Goal: Information Seeking & Learning: Check status

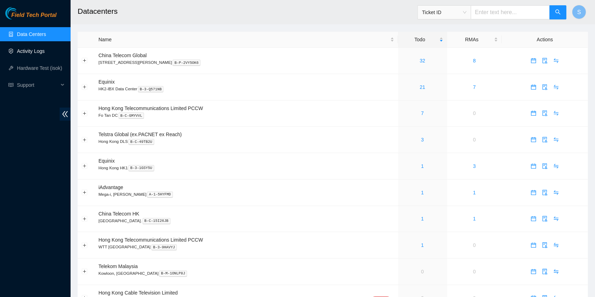
click at [38, 52] on link "Activity Logs" at bounding box center [31, 51] width 28 height 6
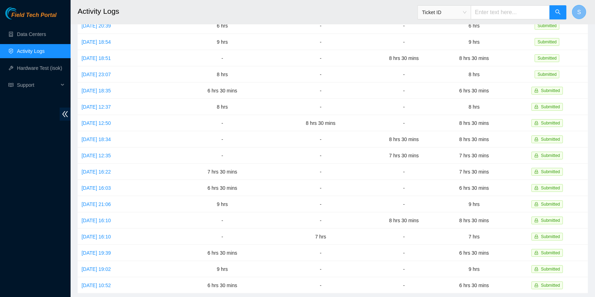
click at [579, 13] on span "S" at bounding box center [579, 12] width 4 height 9
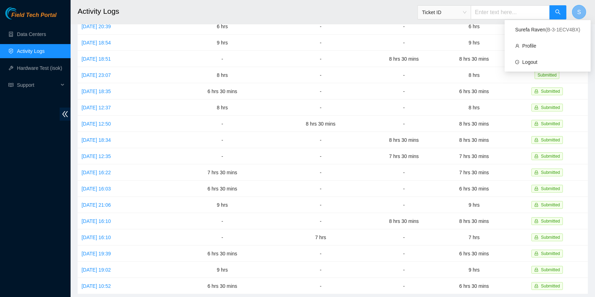
click at [579, 13] on span "S" at bounding box center [579, 12] width 4 height 9
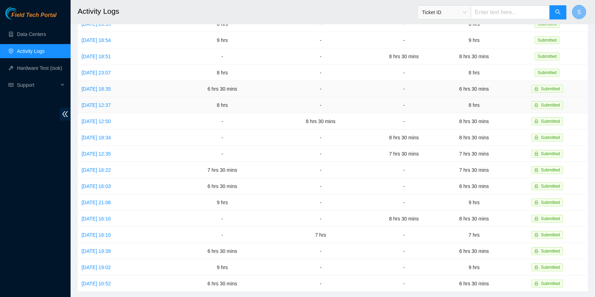
scroll to position [130, 0]
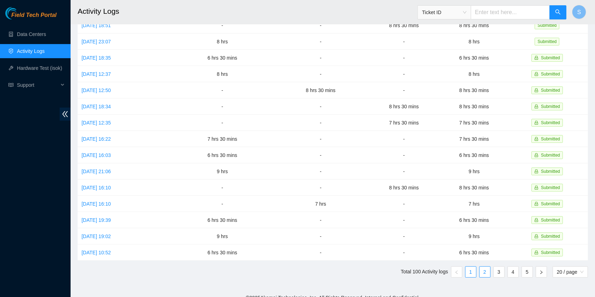
click at [482, 267] on link "2" at bounding box center [484, 272] width 11 height 11
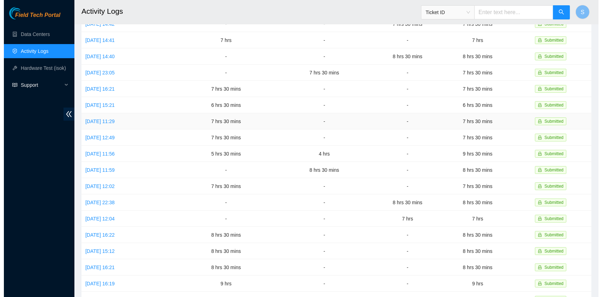
scroll to position [0, 0]
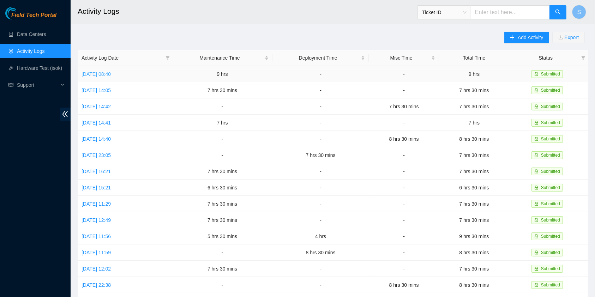
click at [90, 73] on link "[DATE] 08:40" at bounding box center [95, 74] width 29 height 6
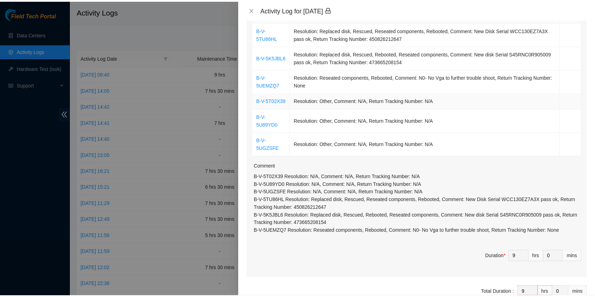
scroll to position [174, 0]
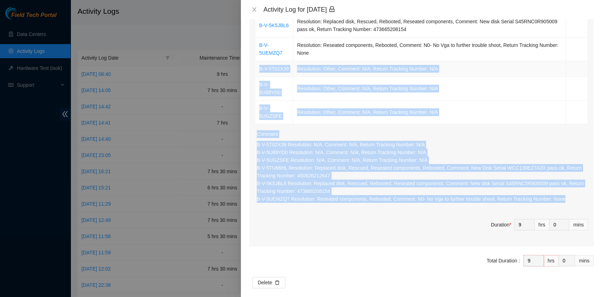
drag, startPoint x: 572, startPoint y: 192, endPoint x: 258, endPoint y: 69, distance: 337.0
click at [258, 69] on div "Ticket Number Resolution Action B-V-5TU86HL Resolution: Replaced disk, Rescued,…" at bounding box center [421, 106] width 344 height 282
copy div "B-V-5T02X39 Resolution: Other, Comment: N/A, Return Tracking Number: N/A B-V-5U…"
click at [257, 12] on icon "close" at bounding box center [254, 10] width 6 height 6
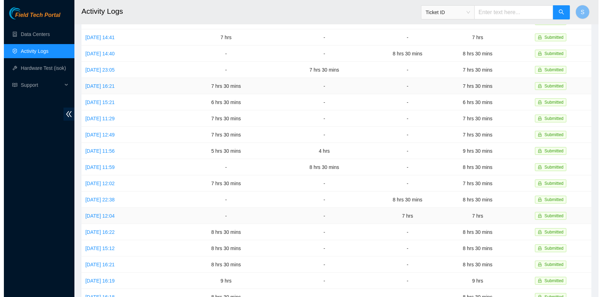
scroll to position [130, 0]
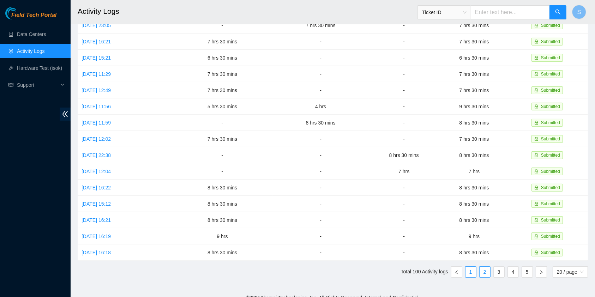
click at [471, 267] on link "1" at bounding box center [470, 272] width 11 height 11
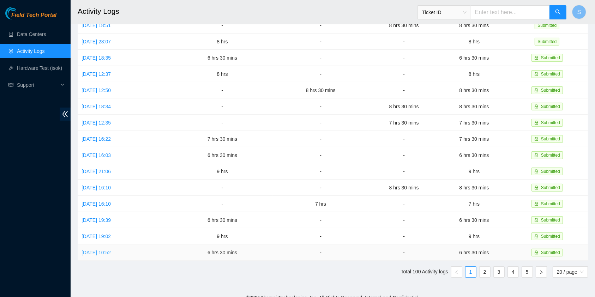
click at [110, 250] on link "[DATE] 10:52" at bounding box center [95, 253] width 29 height 6
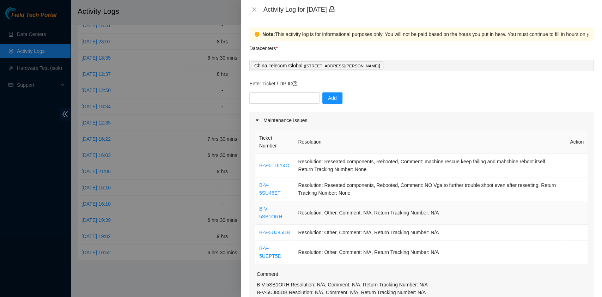
scroll to position [133, 0]
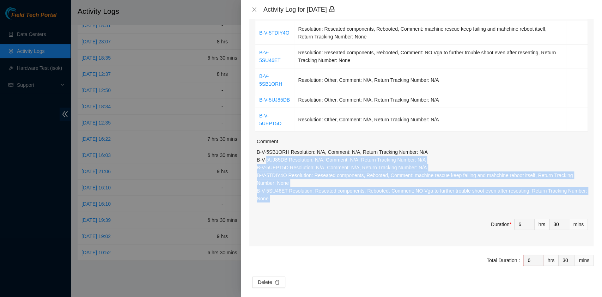
drag, startPoint x: 274, startPoint y: 175, endPoint x: 262, endPoint y: 139, distance: 37.9
click at [265, 148] on div "Ticket Number Resolution Action B-V-5TDIY4O Resolution: Reseated components, Re…" at bounding box center [421, 121] width 344 height 250
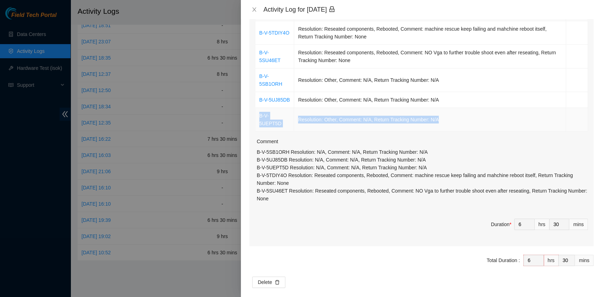
click at [256, 115] on div "Ticket Number Resolution Action B-V-5TDIY4O Resolution: Reseated components, Re…" at bounding box center [421, 121] width 344 height 250
click at [297, 184] on p "B-V-5SB1ORH Resolution: N/A, Comment: N/A, Return Tracking Number: N/A B-V-5UJ8…" at bounding box center [422, 175] width 331 height 54
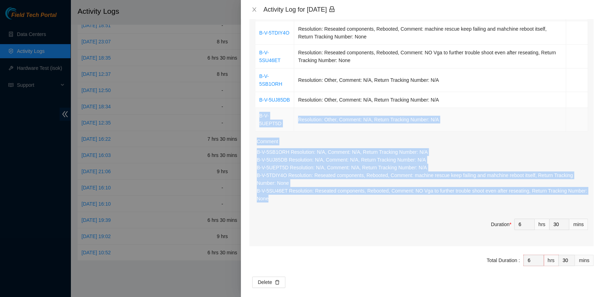
drag, startPoint x: 295, startPoint y: 199, endPoint x: 256, endPoint y: 119, distance: 89.1
click at [256, 119] on div "Ticket Number Resolution Action B-V-5TDIY4O Resolution: Reseated components, Re…" at bounding box center [421, 121] width 344 height 250
copy div "B-V-5UEPT5D Resolution: Other, Comment: N/A, Return Tracking Number: N/A Commen…"
click at [256, 7] on icon "close" at bounding box center [254, 10] width 6 height 6
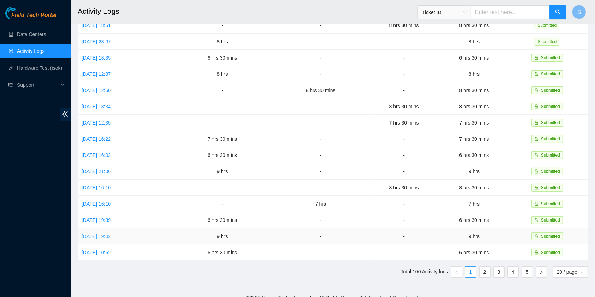
click at [109, 233] on link "[DATE] 19:02" at bounding box center [95, 236] width 29 height 6
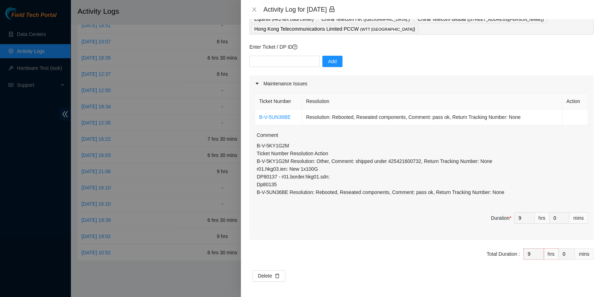
scroll to position [57, 0]
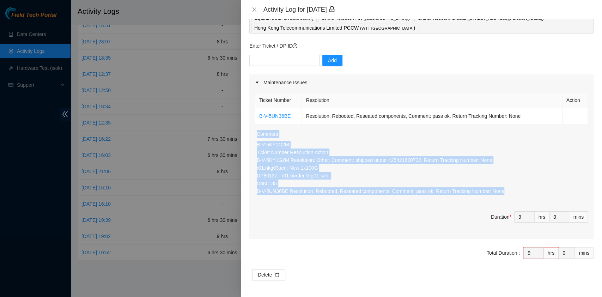
drag, startPoint x: 525, startPoint y: 194, endPoint x: 250, endPoint y: 127, distance: 282.4
click at [249, 132] on div "Note: This activity log is for informational purposes only. You will not be pai…" at bounding box center [421, 158] width 361 height 278
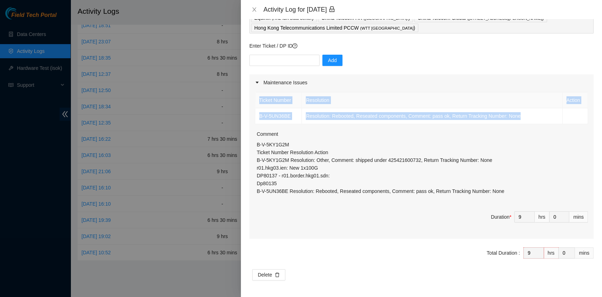
drag, startPoint x: 250, startPoint y: 127, endPoint x: 252, endPoint y: 118, distance: 9.3
click at [252, 118] on div "Ticket Number Resolution Action B-V-5UN36BE Resolution: Rebooted, Reseated comp…" at bounding box center [421, 165] width 344 height 148
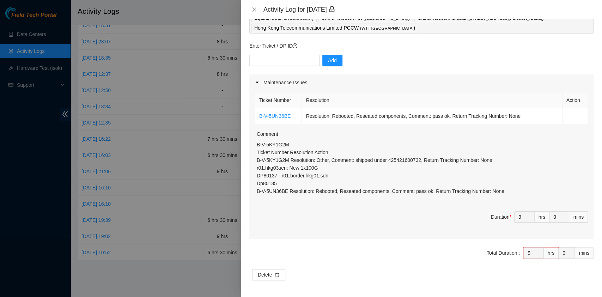
click at [440, 198] on div "B-V-5KY1G2M Ticket Number Resolution Action B-V-5KY1G2M Resolution: Other, Comm…" at bounding box center [422, 170] width 331 height 59
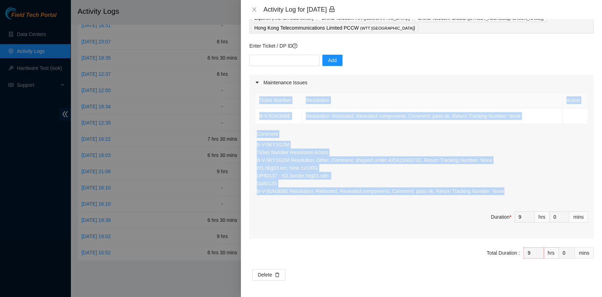
drag, startPoint x: 514, startPoint y: 195, endPoint x: 253, endPoint y: 123, distance: 270.2
click at [253, 123] on div "Ticket Number Resolution Action B-V-5UN36BE Resolution: Rebooted, Reseated comp…" at bounding box center [421, 165] width 344 height 148
copy div "Ticket Number Resolution Action B-V-5UN36BE Resolution: Rebooted, Reseated comp…"
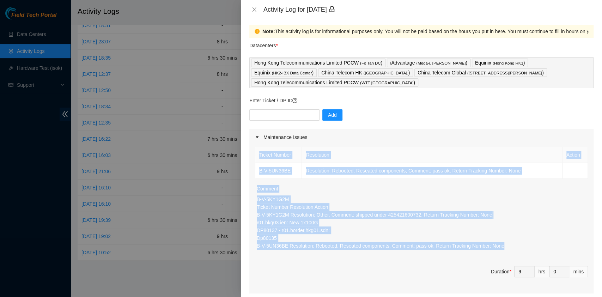
scroll to position [0, 0]
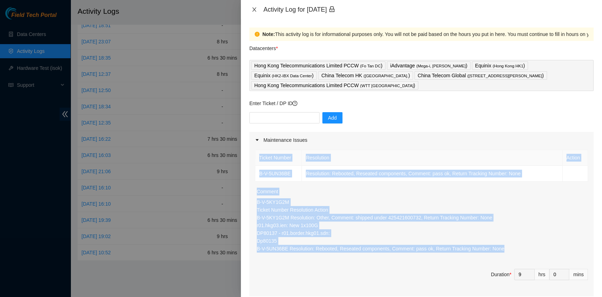
click at [255, 12] on icon "close" at bounding box center [254, 10] width 6 height 6
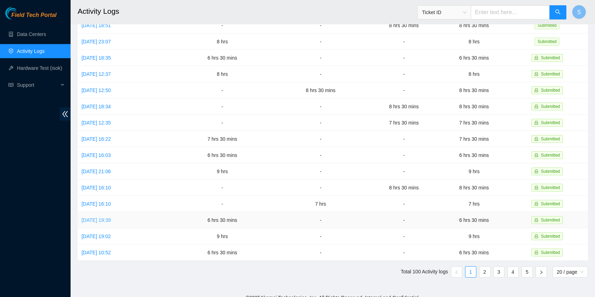
click at [106, 217] on link "[DATE] 19:39" at bounding box center [95, 220] width 29 height 6
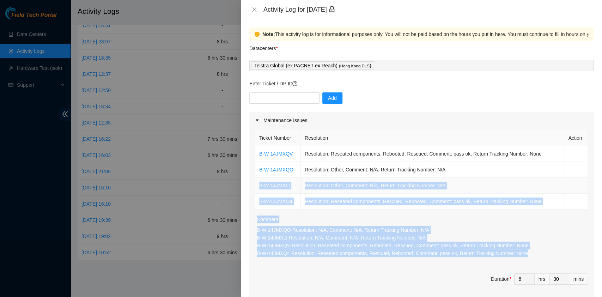
drag, startPoint x: 536, startPoint y: 256, endPoint x: 259, endPoint y: 187, distance: 285.7
click at [259, 185] on div "Ticket Number Resolution Action B-W-14JMXQV Resolution: Reseated components, Re…" at bounding box center [421, 214] width 344 height 172
copy div "B-W-14JMXLI Resolution: Other, Comment: N/A, Return Tracking Number: N/A B-W-14…"
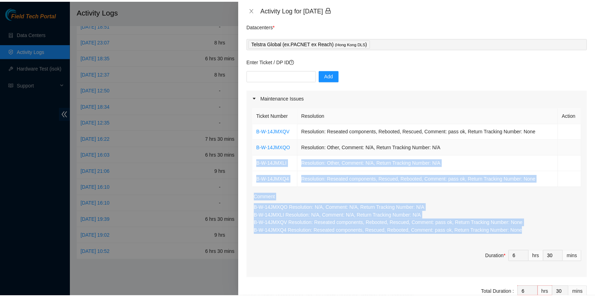
scroll to position [62, 0]
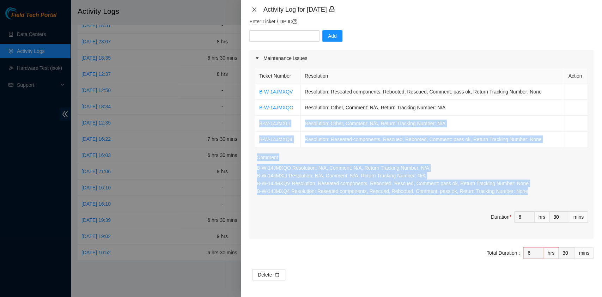
click at [257, 10] on icon "close" at bounding box center [254, 10] width 6 height 6
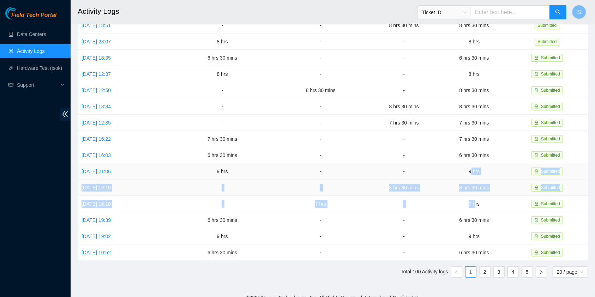
drag, startPoint x: 480, startPoint y: 200, endPoint x: 470, endPoint y: 168, distance: 34.1
click at [474, 170] on tbody "[DATE] 18:50 7 hrs 30 mins - - 7 hrs 30 mins Submitted [DATE] 19:35 7 hrs 30 mi…" at bounding box center [333, 98] width 510 height 324
click at [482, 268] on link "2" at bounding box center [484, 272] width 11 height 11
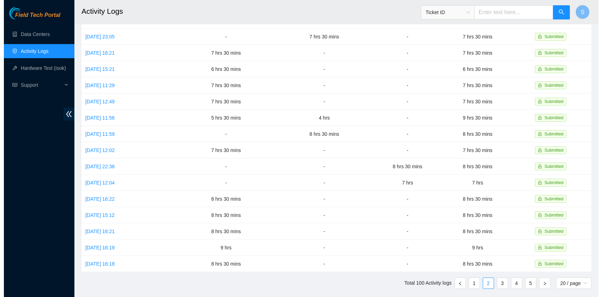
scroll to position [130, 0]
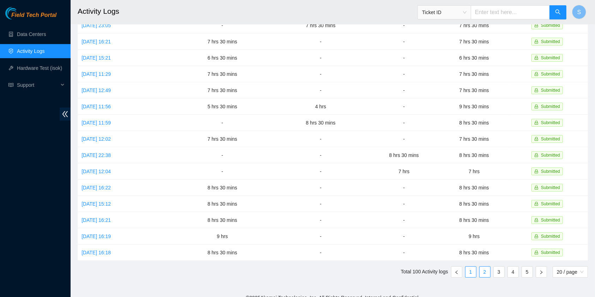
click at [468, 267] on link "1" at bounding box center [470, 272] width 11 height 11
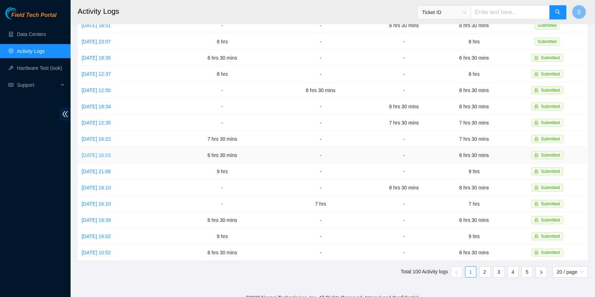
click at [98, 152] on link "[DATE] 16:03" at bounding box center [95, 155] width 29 height 6
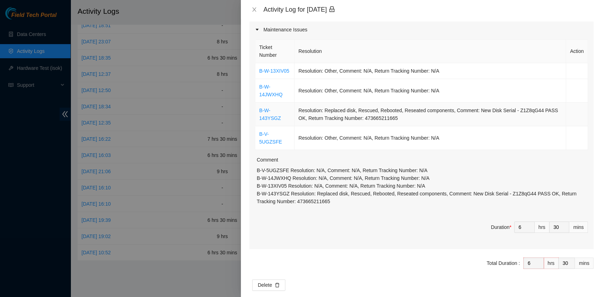
scroll to position [103, 0]
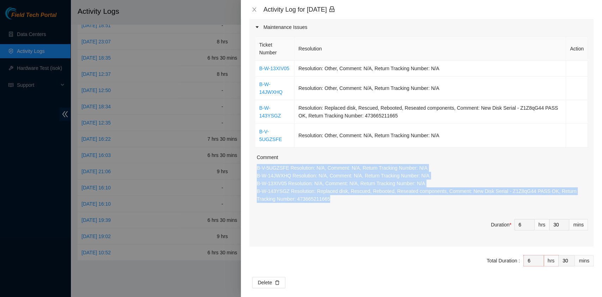
drag, startPoint x: 327, startPoint y: 189, endPoint x: 256, endPoint y: 160, distance: 76.6
click at [256, 160] on div "Ticket Number Resolution Action B-W-13XIV05 Resolution: Other, Comment: N/A, Re…" at bounding box center [421, 140] width 344 height 211
copy p "B-V-5UGZSFE Resolution: N/A, Comment: N/A, Return Tracking Number: N/A B-W-14JW…"
click at [253, 11] on icon "close" at bounding box center [254, 9] width 4 height 4
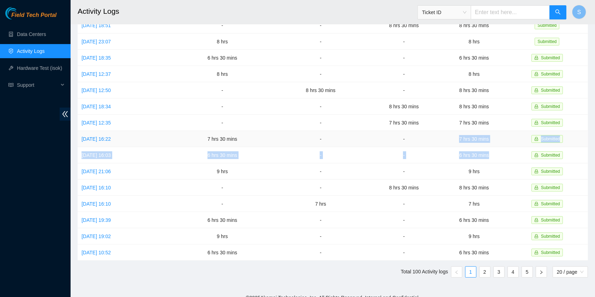
drag, startPoint x: 505, startPoint y: 149, endPoint x: 457, endPoint y: 138, distance: 48.9
click at [457, 138] on tbody "[DATE] 18:50 7 hrs 30 mins - - 7 hrs 30 mins Submitted [DATE] 19:35 7 hrs 30 mi…" at bounding box center [333, 98] width 510 height 324
click at [99, 120] on link "[DATE] 12:35" at bounding box center [95, 123] width 29 height 6
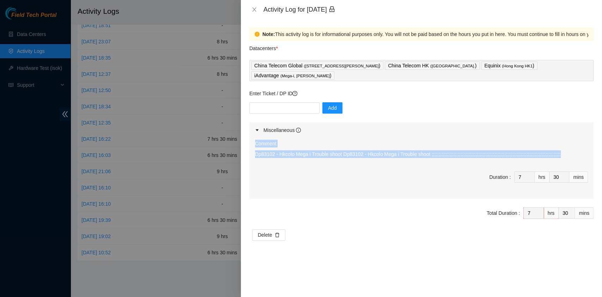
drag, startPoint x: 549, startPoint y: 157, endPoint x: 254, endPoint y: 148, distance: 294.6
click at [254, 148] on div "Comment Dp83102 - Hkcolo Mega i Trouble shoot Dp83102 - Hkcolo Mega i Trouble s…" at bounding box center [421, 168] width 344 height 61
copy div "Comment Dp83102 - Hkcolo Mega i Trouble shoot Dp83102 - Hkcolo Mega i Trouble s…"
click at [253, 12] on icon "close" at bounding box center [254, 10] width 6 height 6
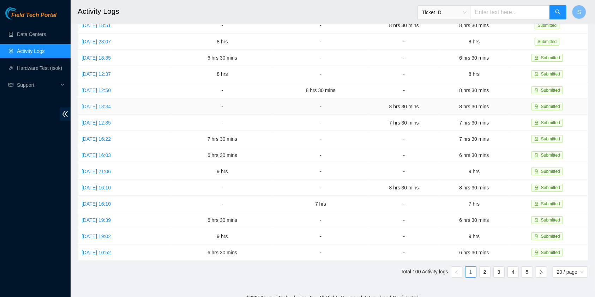
click at [110, 104] on link "[DATE] 18:34" at bounding box center [95, 107] width 29 height 6
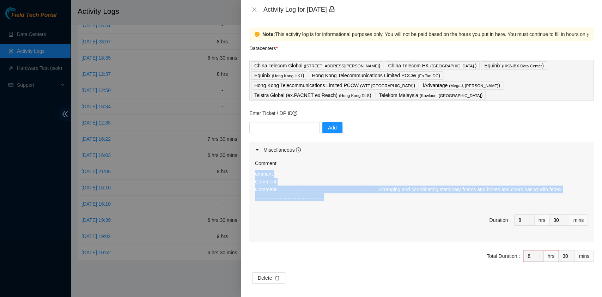
drag, startPoint x: 382, startPoint y: 189, endPoint x: 244, endPoint y: 166, distance: 140.1
click at [244, 166] on div "Note: This activity log is for informational purposes only. You will not be pai…" at bounding box center [421, 158] width 361 height 278
copy p "omment Comment Comment ……………………………………………………. Arranging and coordinating station…"
click at [255, 12] on icon "close" at bounding box center [254, 10] width 6 height 6
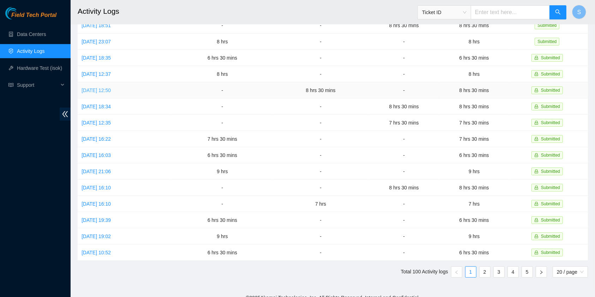
click at [111, 87] on link "[DATE] 12:50" at bounding box center [95, 90] width 29 height 6
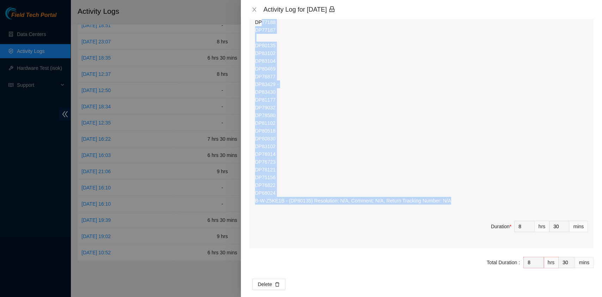
scroll to position [122, 0]
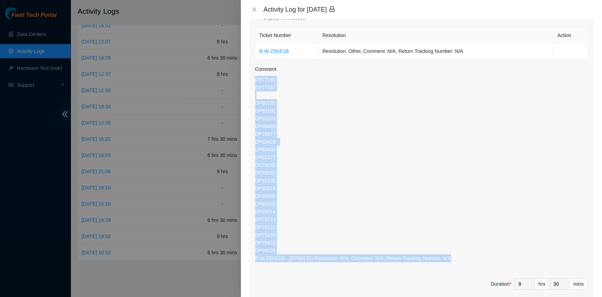
drag, startPoint x: 479, startPoint y: 191, endPoint x: 247, endPoint y: 70, distance: 261.7
click at [247, 72] on div "Note: This activity log is for informational purposes only. You will not be pai…" at bounding box center [421, 158] width 361 height 278
click at [247, 70] on div "Note: This activity log is for informational purposes only. You will not be pai…" at bounding box center [421, 158] width 361 height 278
copy p "DP77188 DP77187 DP80135 DP83102 DP83104 DP80469 DP76877 DP83429 - DP83430 DP811…"
click at [256, 11] on icon "close" at bounding box center [254, 10] width 6 height 6
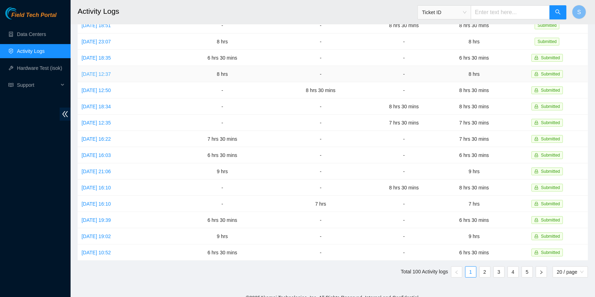
click at [111, 71] on link "[DATE] 12:37" at bounding box center [95, 74] width 29 height 6
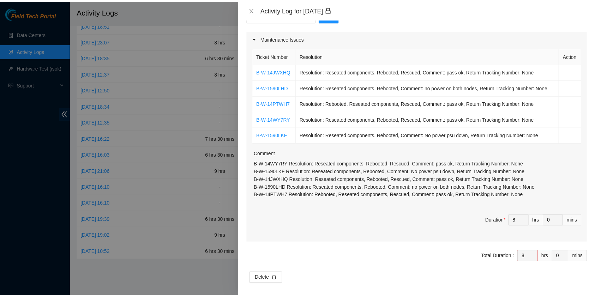
scroll to position [86, 0]
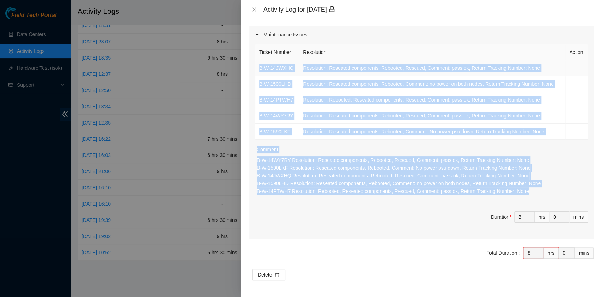
drag, startPoint x: 358, startPoint y: 150, endPoint x: 259, endPoint y: 73, distance: 125.7
click at [259, 73] on div "Ticket Number Resolution Action B-W-14JWXHQ Resolution: Reseated components, Re…" at bounding box center [421, 141] width 344 height 196
copy div "B-W-14JWXHQ Resolution: Reseated components, Rebooted, Rescued, Comment: pass o…"
click at [254, 9] on icon "close" at bounding box center [254, 9] width 4 height 4
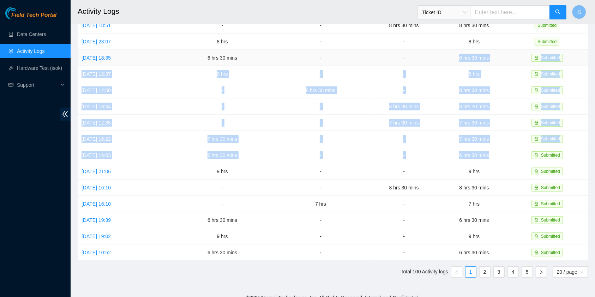
drag, startPoint x: 493, startPoint y: 145, endPoint x: 456, endPoint y: 55, distance: 97.5
click at [456, 55] on tbody "[DATE] 18:50 7 hrs 30 mins - - 7 hrs 30 mins Submitted [DATE] 19:35 7 hrs 30 mi…" at bounding box center [333, 98] width 510 height 324
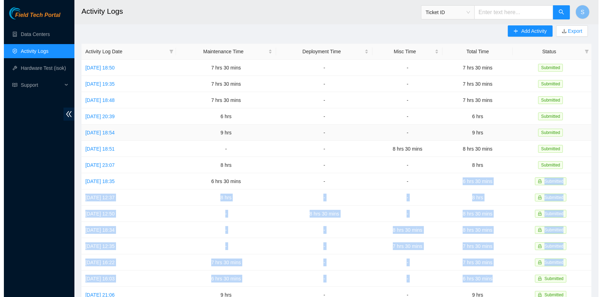
scroll to position [0, 0]
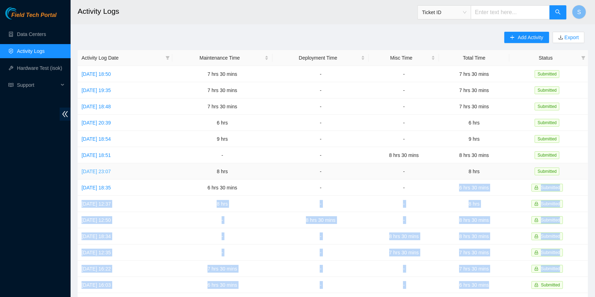
click at [111, 169] on link "[DATE] 23:07" at bounding box center [95, 172] width 29 height 6
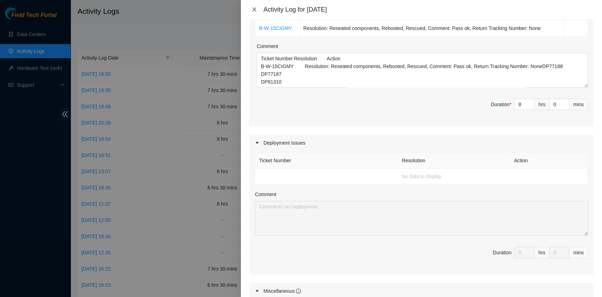
click at [254, 8] on icon "close" at bounding box center [254, 9] width 4 height 4
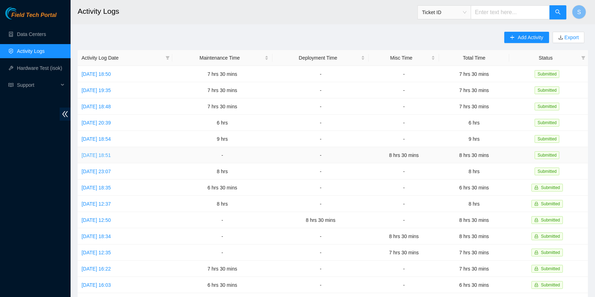
click at [100, 153] on link "[DATE] 18:51" at bounding box center [95, 155] width 29 height 6
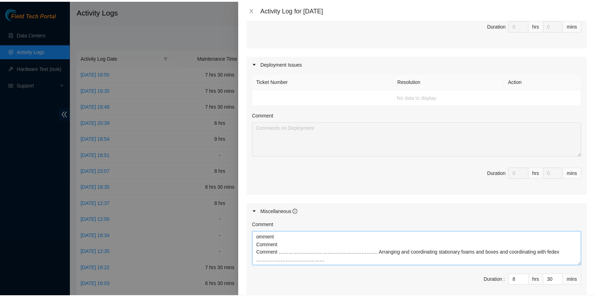
scroll to position [235, 0]
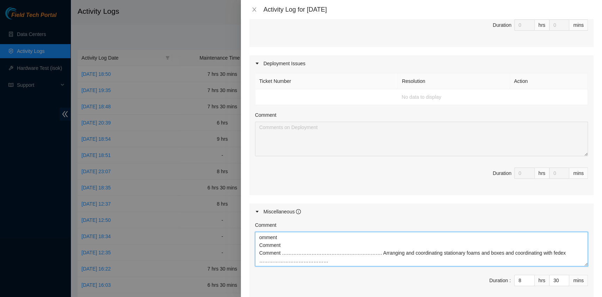
drag, startPoint x: 394, startPoint y: 250, endPoint x: 254, endPoint y: 212, distance: 145.5
click at [254, 220] on div "Comment omment Comment Comment ……………………………………………………. Arranging and coordinating…" at bounding box center [421, 261] width 344 height 83
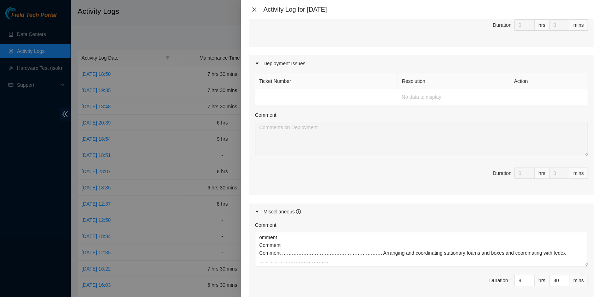
click at [255, 10] on icon "close" at bounding box center [254, 10] width 6 height 6
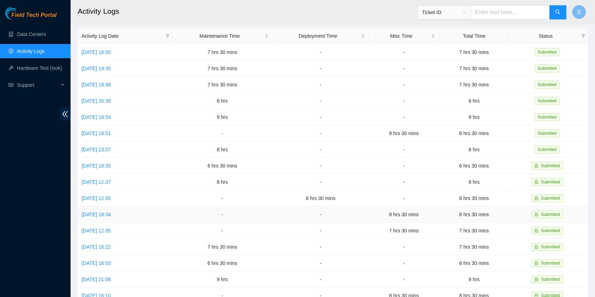
scroll to position [130, 0]
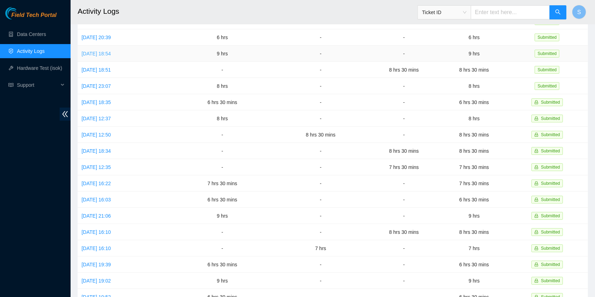
click at [109, 51] on link "[DATE] 18:54" at bounding box center [95, 54] width 29 height 6
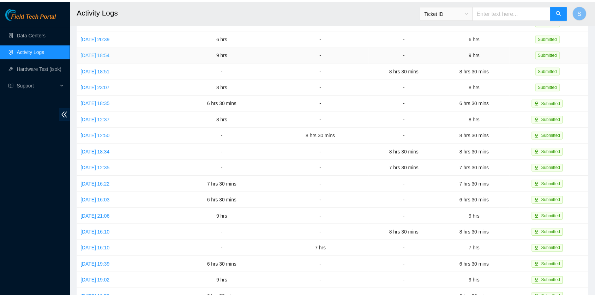
scroll to position [85, 0]
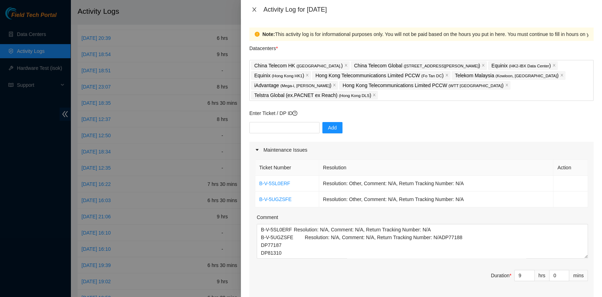
click at [255, 10] on icon "close" at bounding box center [254, 10] width 6 height 6
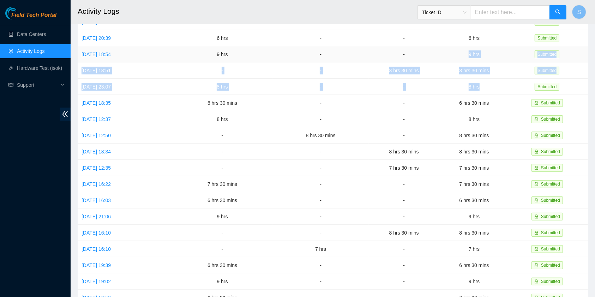
drag, startPoint x: 489, startPoint y: 88, endPoint x: 468, endPoint y: 55, distance: 38.8
click at [468, 55] on tbody "[DATE] 18:50 7 hrs 30 mins - - 7 hrs 30 mins Submitted [DATE] 19:35 7 hrs 30 mi…" at bounding box center [333, 143] width 510 height 324
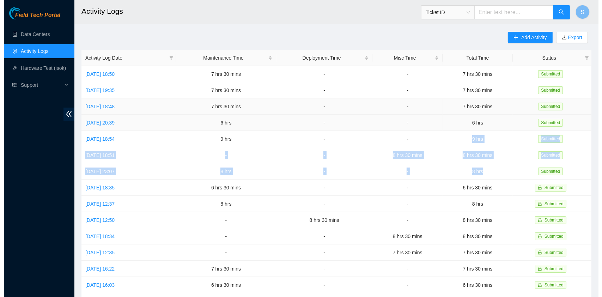
scroll to position [0, 0]
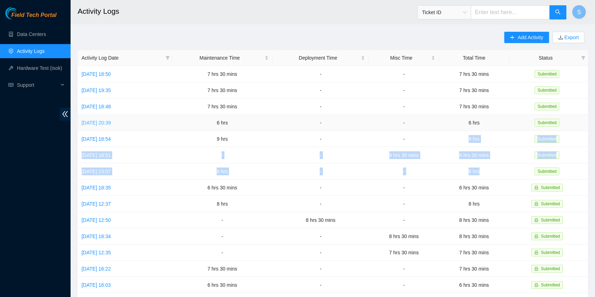
click at [103, 122] on link "[DATE] 20:39" at bounding box center [95, 123] width 29 height 6
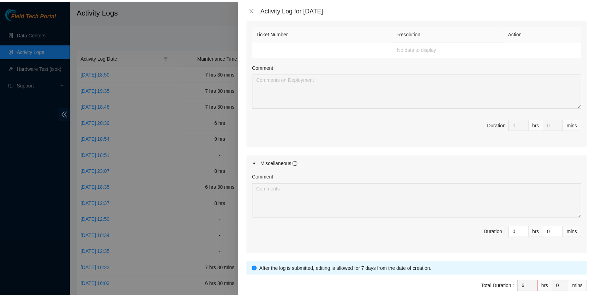
scroll to position [319, 0]
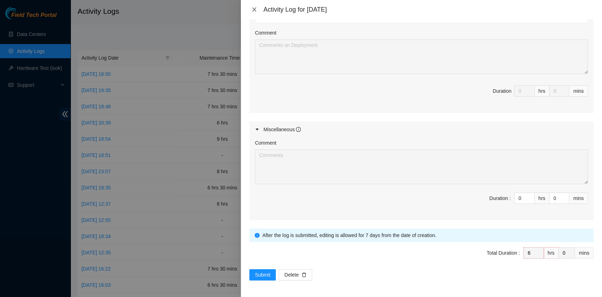
click at [255, 10] on icon "close" at bounding box center [254, 10] width 6 height 6
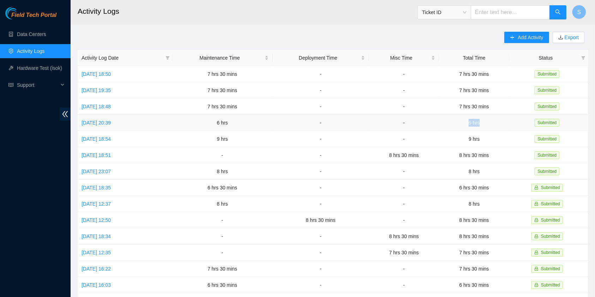
drag, startPoint x: 488, startPoint y: 119, endPoint x: 474, endPoint y: 119, distance: 14.1
click at [474, 119] on td "6 hrs" at bounding box center [474, 123] width 70 height 16
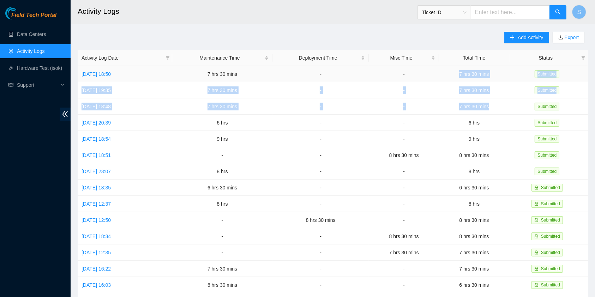
drag, startPoint x: 495, startPoint y: 103, endPoint x: 458, endPoint y: 76, distance: 46.2
click at [458, 76] on tbody "[DATE] 18:50 7 hrs 30 mins - - 7 hrs 30 mins Submitted [DATE] 19:35 7 hrs 30 mi…" at bounding box center [333, 228] width 510 height 324
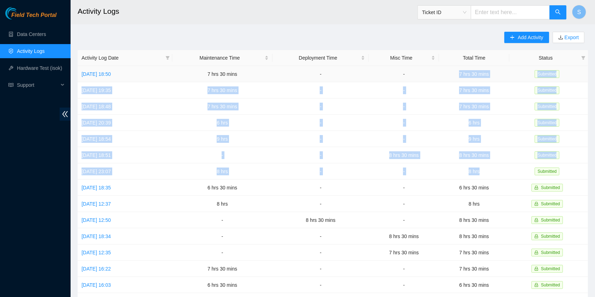
drag, startPoint x: 485, startPoint y: 165, endPoint x: 462, endPoint y: 68, distance: 100.0
click at [462, 68] on tbody "[DATE] 18:50 7 hrs 30 mins - - 7 hrs 30 mins Submitted [DATE] 19:35 7 hrs 30 mi…" at bounding box center [333, 228] width 510 height 324
click at [584, 13] on button "S" at bounding box center [579, 12] width 14 height 14
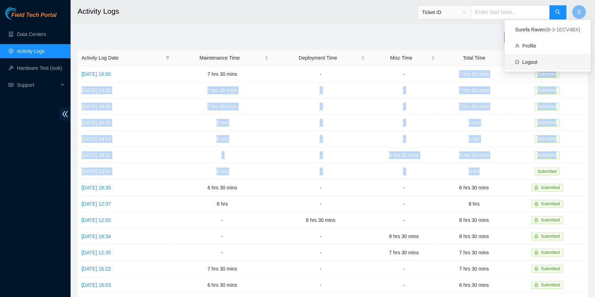
click at [537, 61] on link "Logout" at bounding box center [529, 62] width 15 height 6
